Goal: Use online tool/utility: Utilize a website feature to perform a specific function

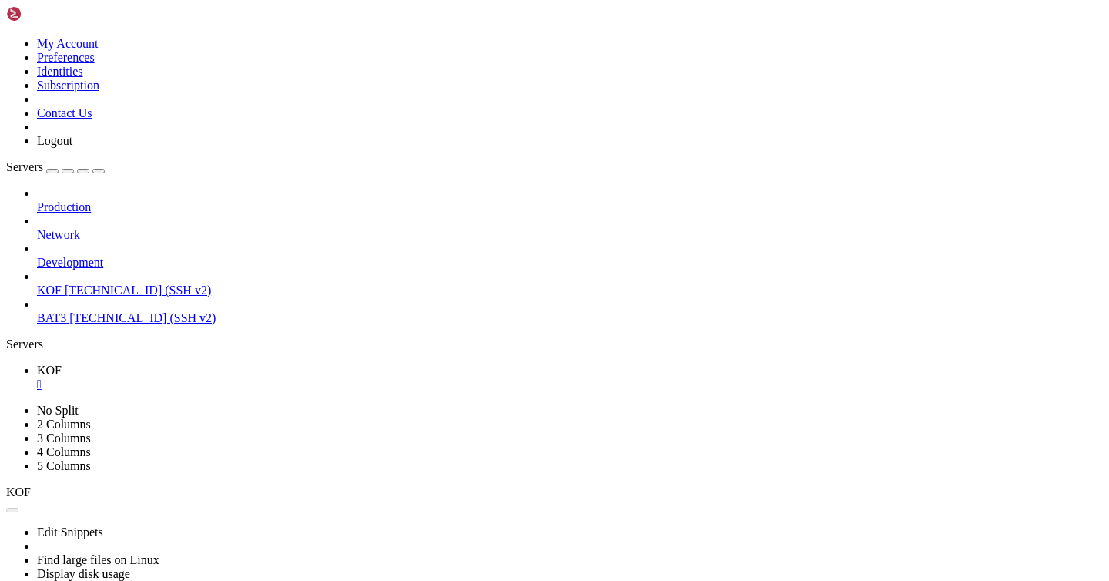
scroll to position [1101, 0]
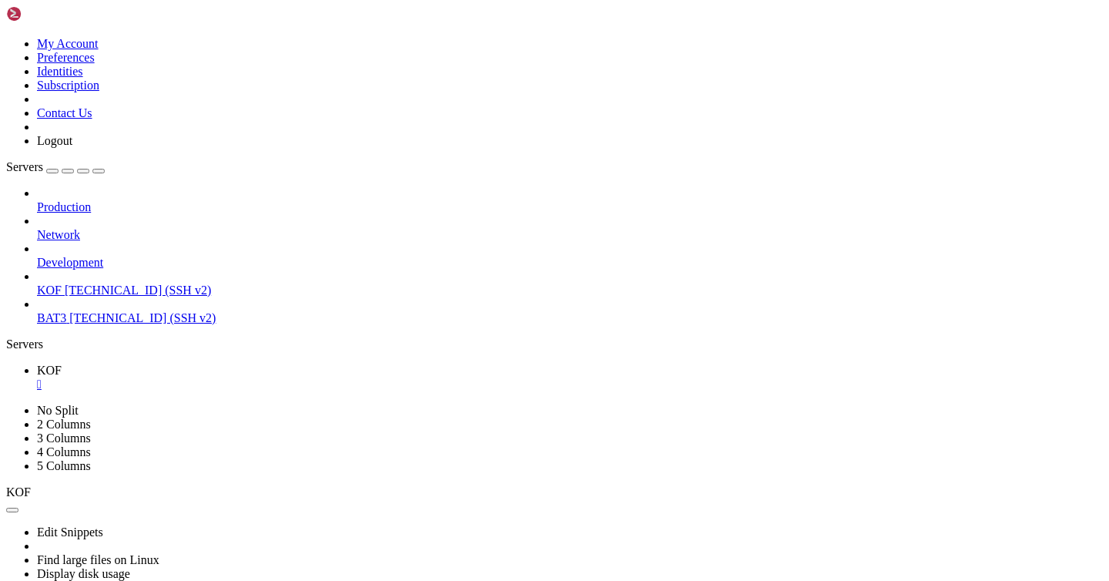
scroll to position [1242, 0]
